Goal: Information Seeking & Learning: Learn about a topic

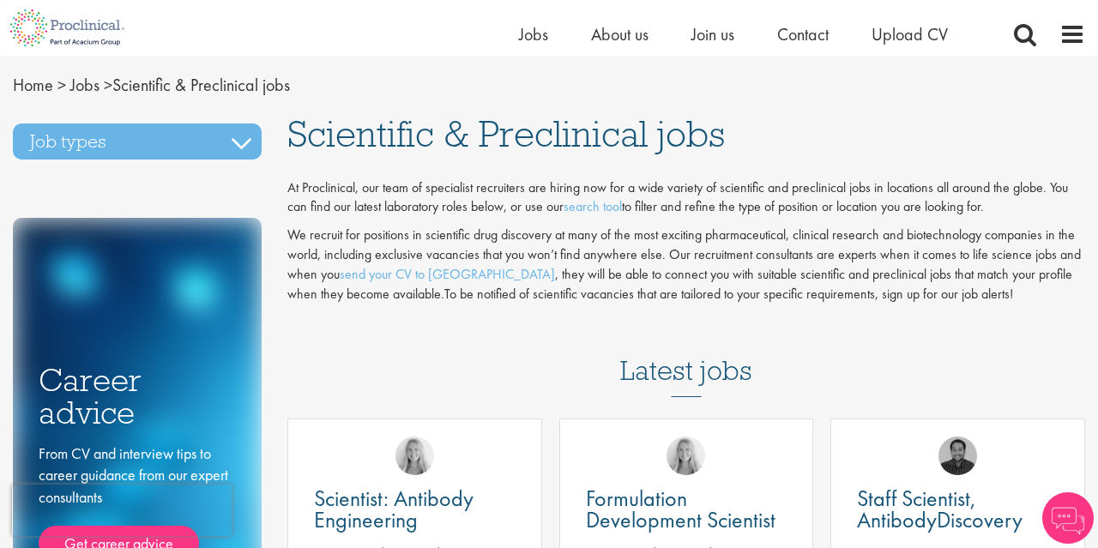
scroll to position [625, 0]
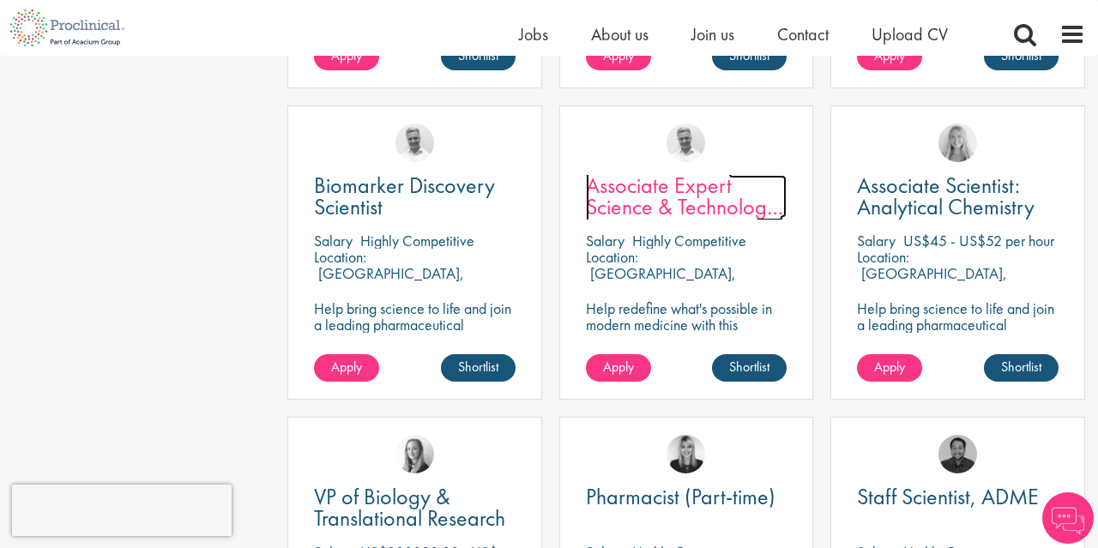
click at [655, 188] on span "Associate Expert Science & Technology ([MEDICAL_DATA])" at bounding box center [684, 207] width 197 height 72
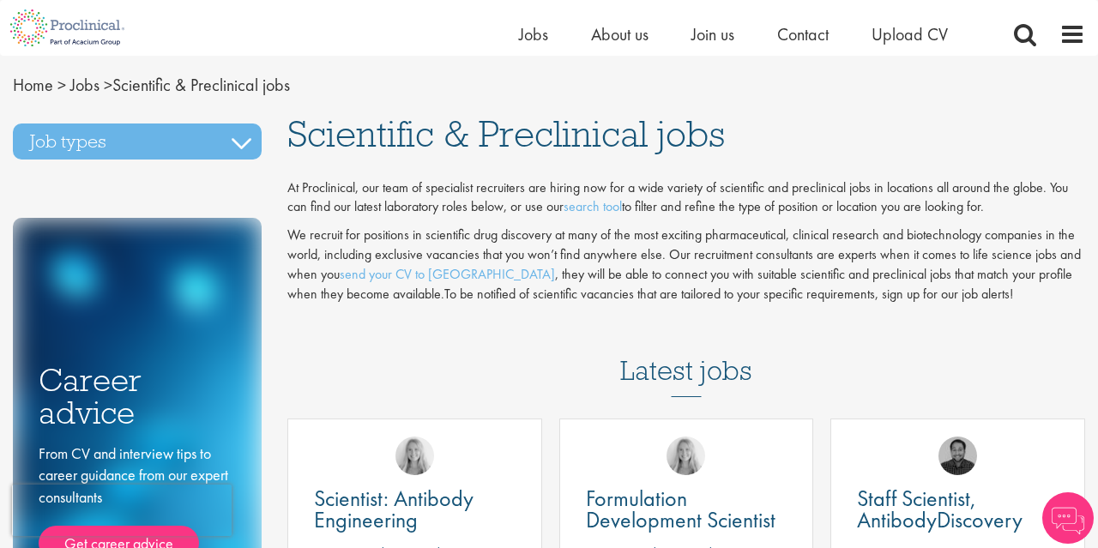
scroll to position [803, 0]
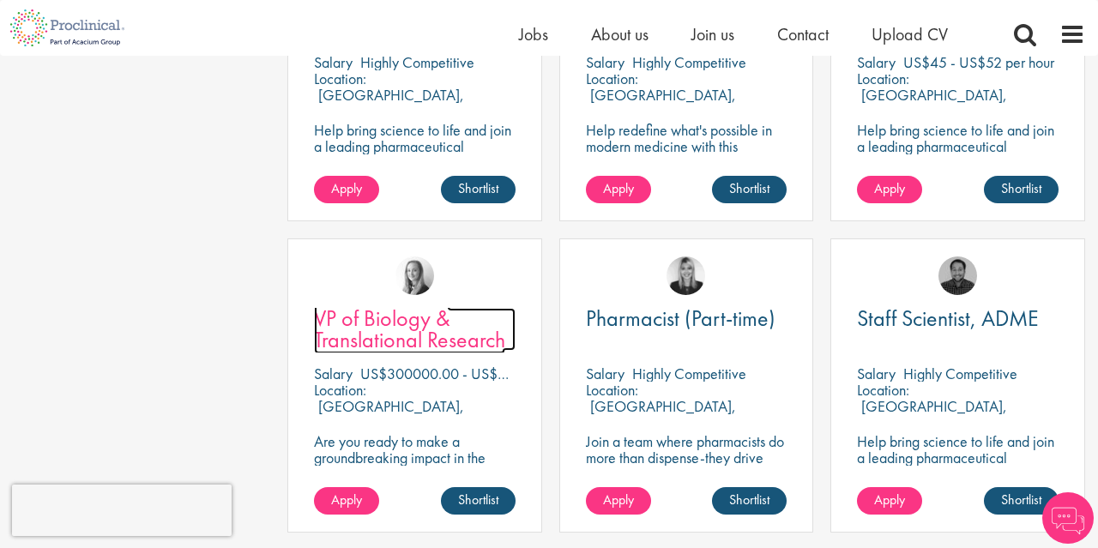
click at [399, 325] on span "VP of Biology & Translational Research" at bounding box center [409, 329] width 191 height 51
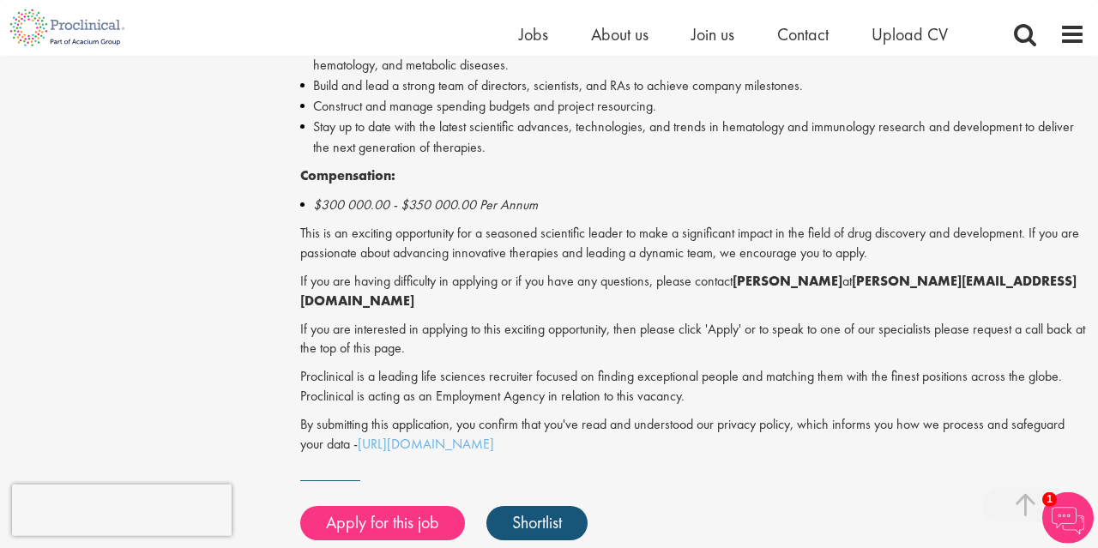
scroll to position [1338, 0]
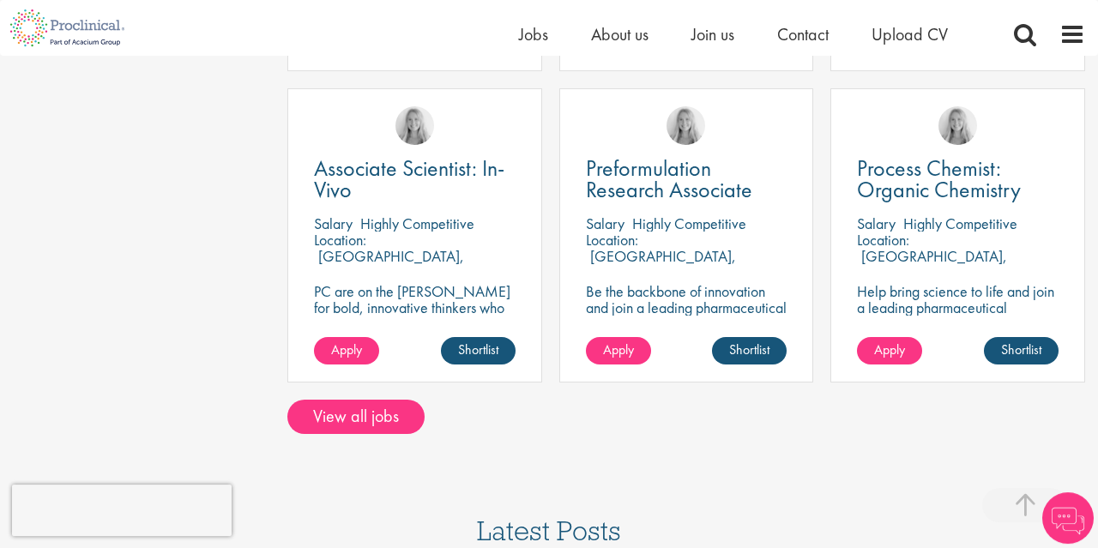
scroll to position [1517, 0]
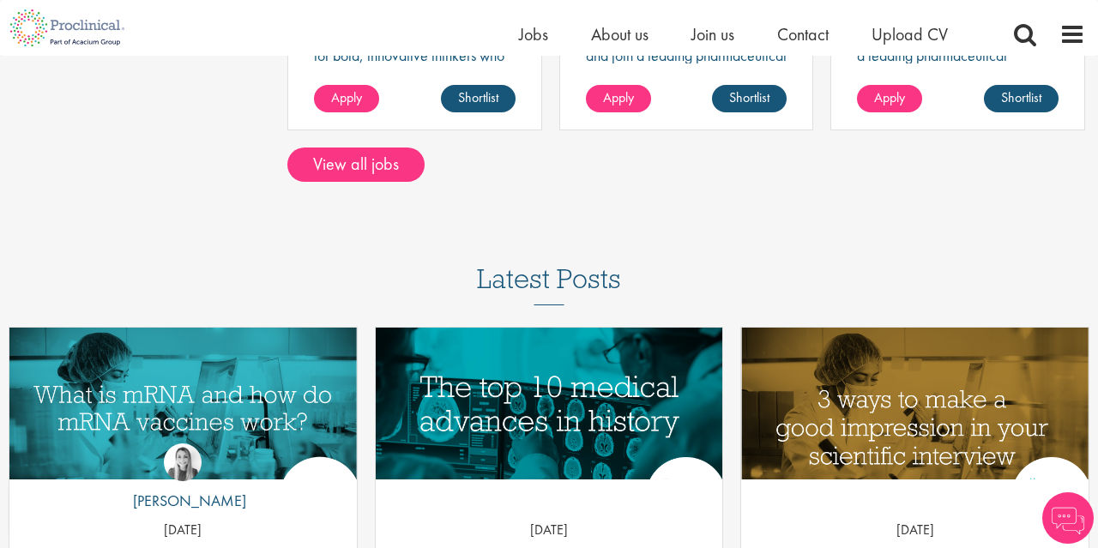
click at [365, 160] on link "View all jobs" at bounding box center [355, 165] width 137 height 34
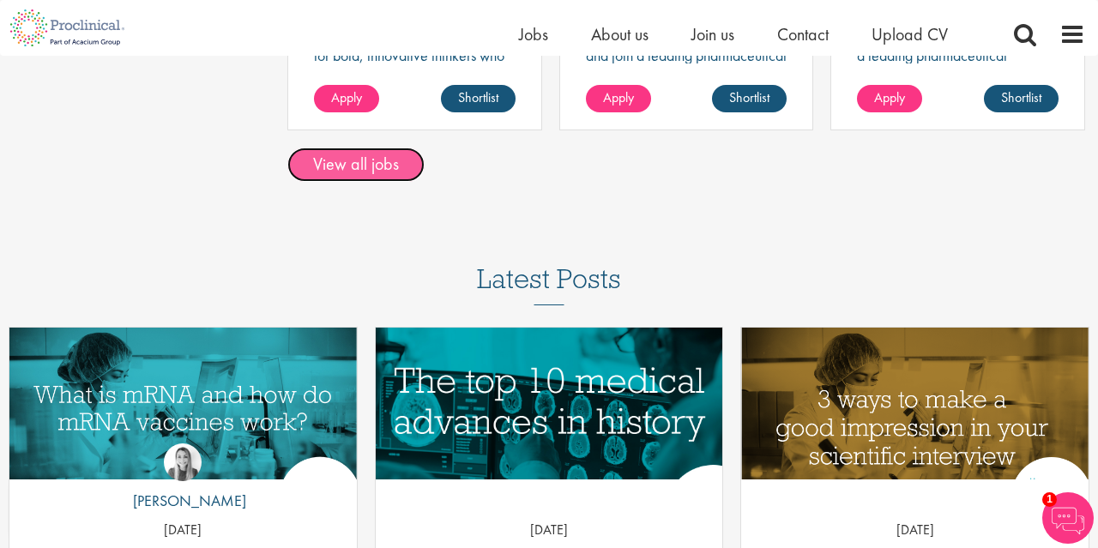
scroll to position [1160, 0]
